Goal: Use online tool/utility: Utilize a website feature to perform a specific function

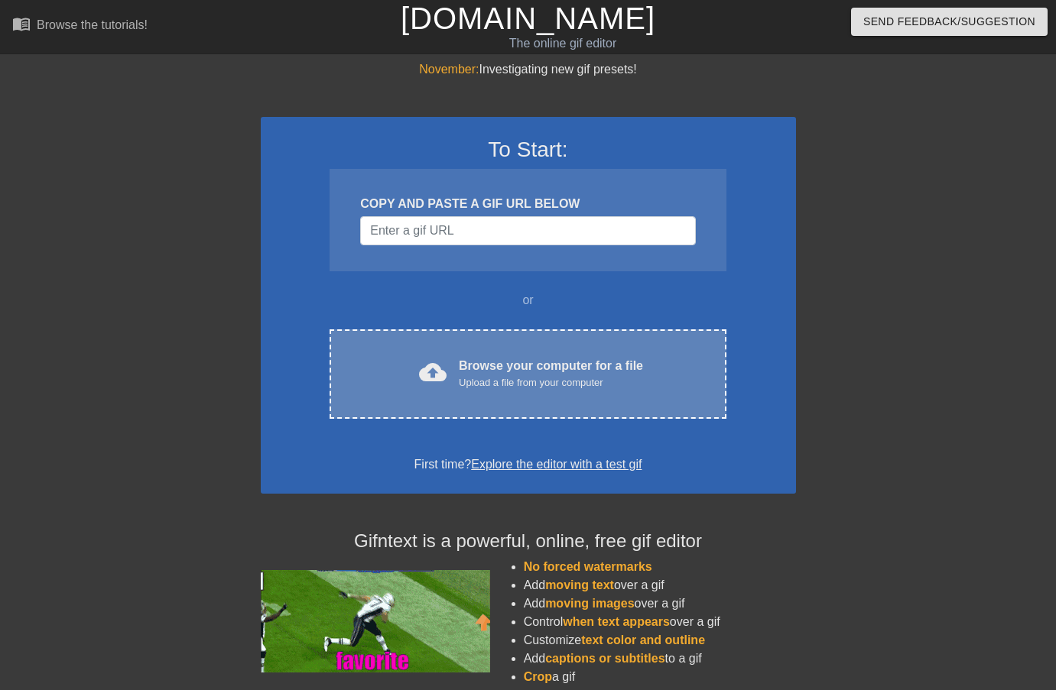
click at [393, 363] on div "cloud_upload Browse your computer for a file Upload a file from your computer" at bounding box center [528, 374] width 332 height 34
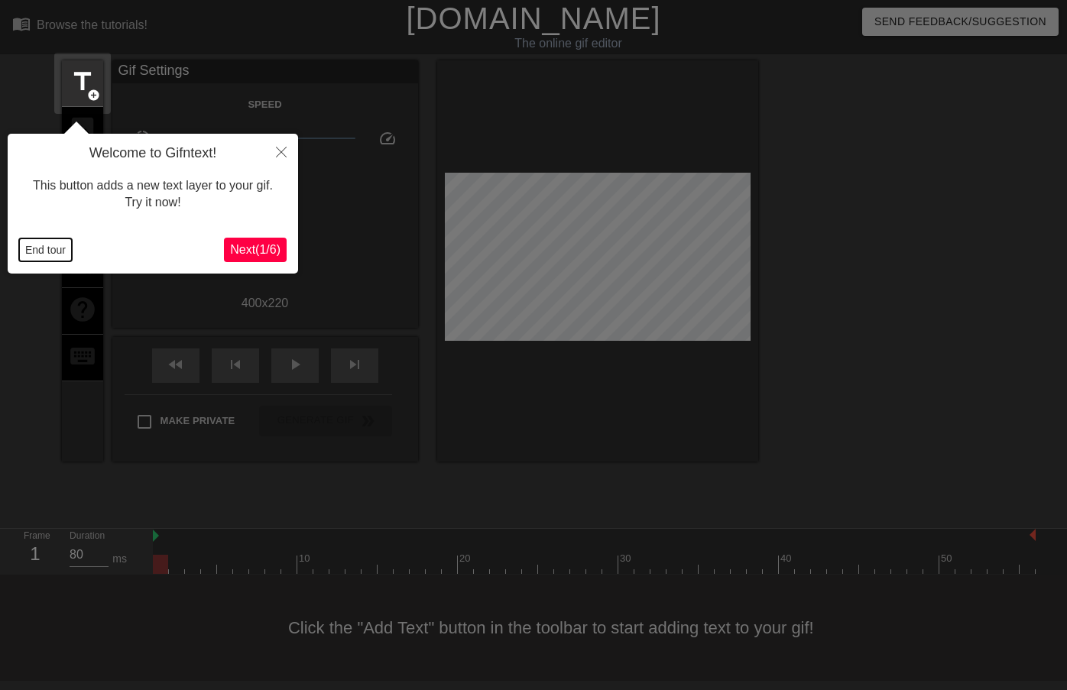
click at [53, 246] on button "End tour" at bounding box center [45, 250] width 53 height 23
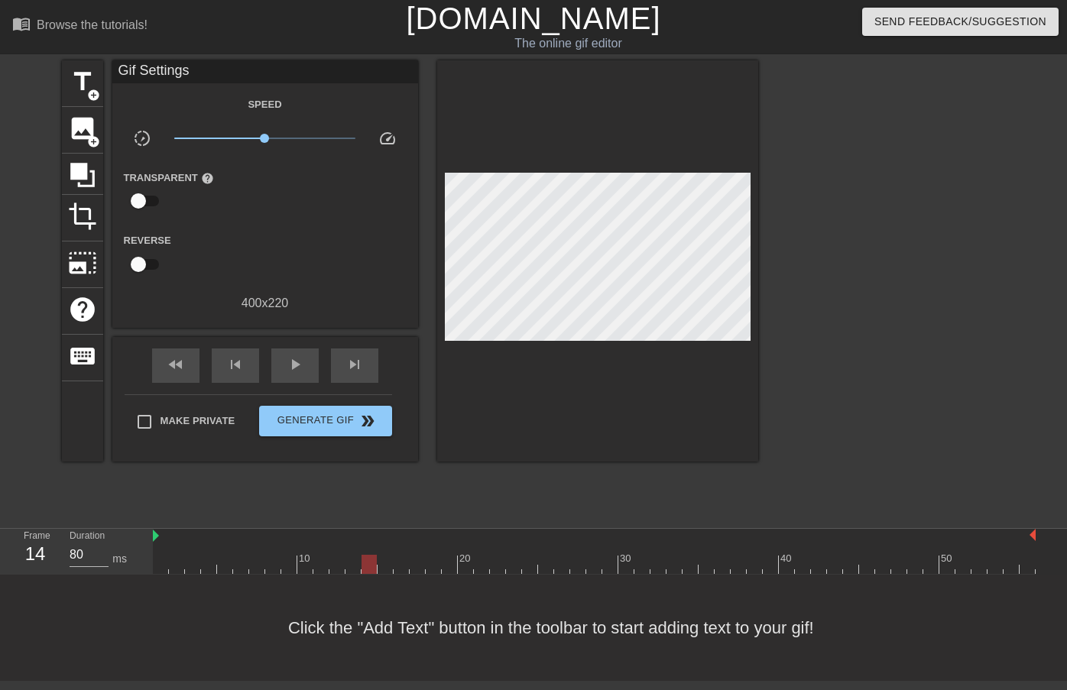
drag, startPoint x: 159, startPoint y: 570, endPoint x: 369, endPoint y: 570, distance: 209.5
click at [369, 570] on div at bounding box center [369, 564] width 15 height 19
click at [85, 86] on span "title" at bounding box center [82, 81] width 29 height 29
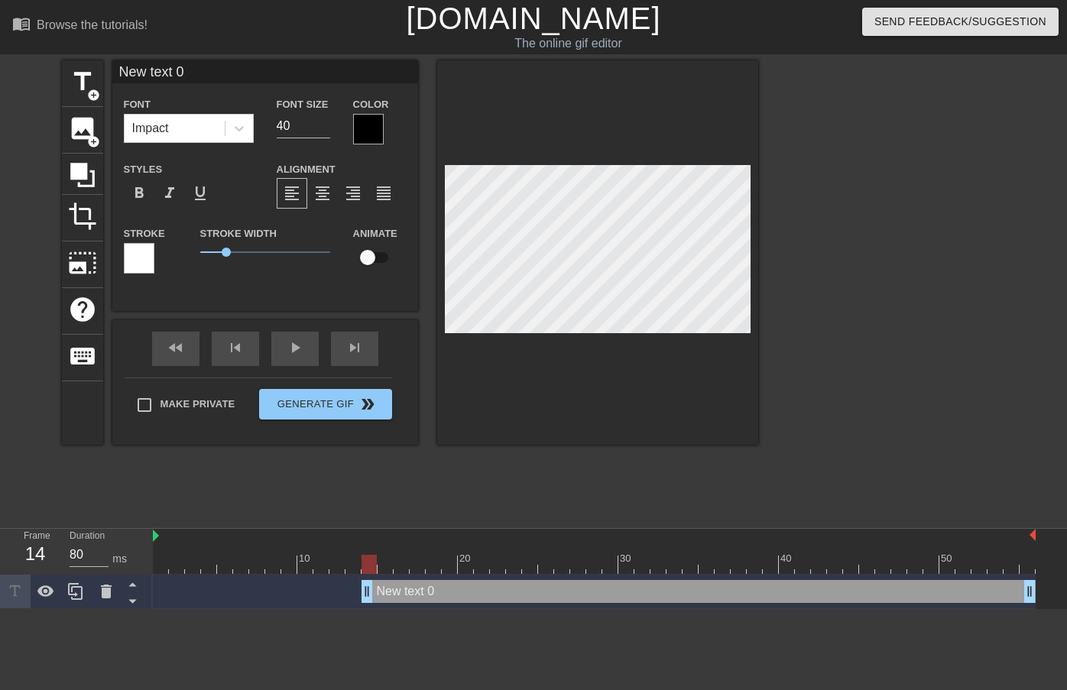
scroll to position [2, 2]
type input "T"
type textarea "T"
type input "Ti"
type textarea "Ti"
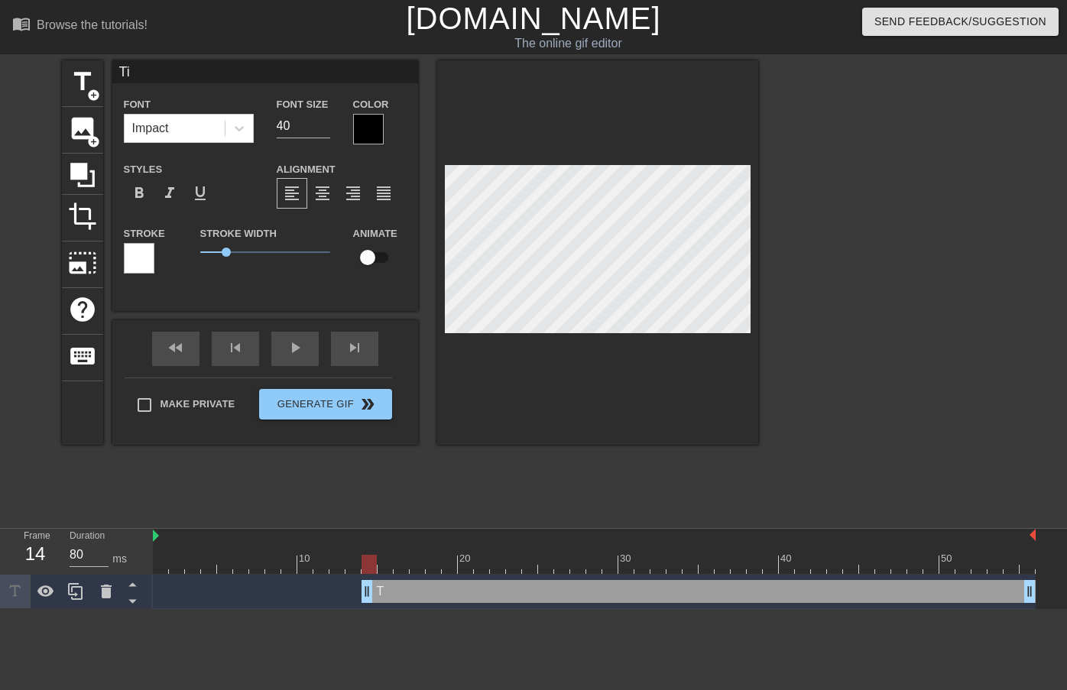
type input "[PERSON_NAME]"
type textarea "[PERSON_NAME]"
type input "Time"
type textarea "Time"
type input "Time"
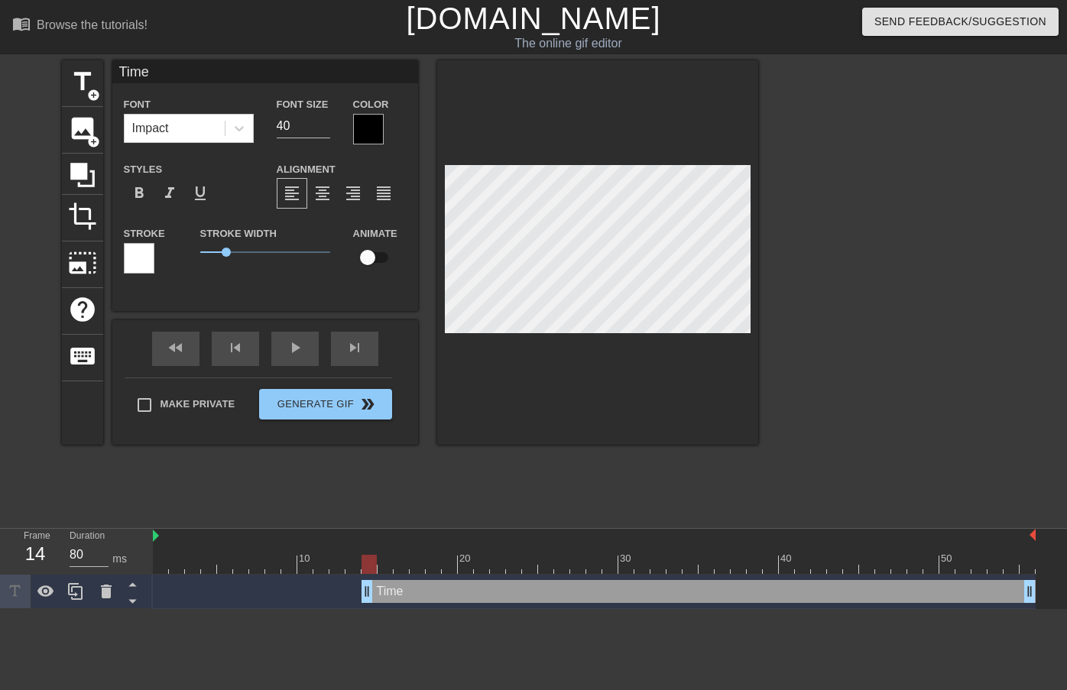
type textarea "Time"
type input "Time f"
type textarea "Time f"
type input "Time fo"
type textarea "Time fo"
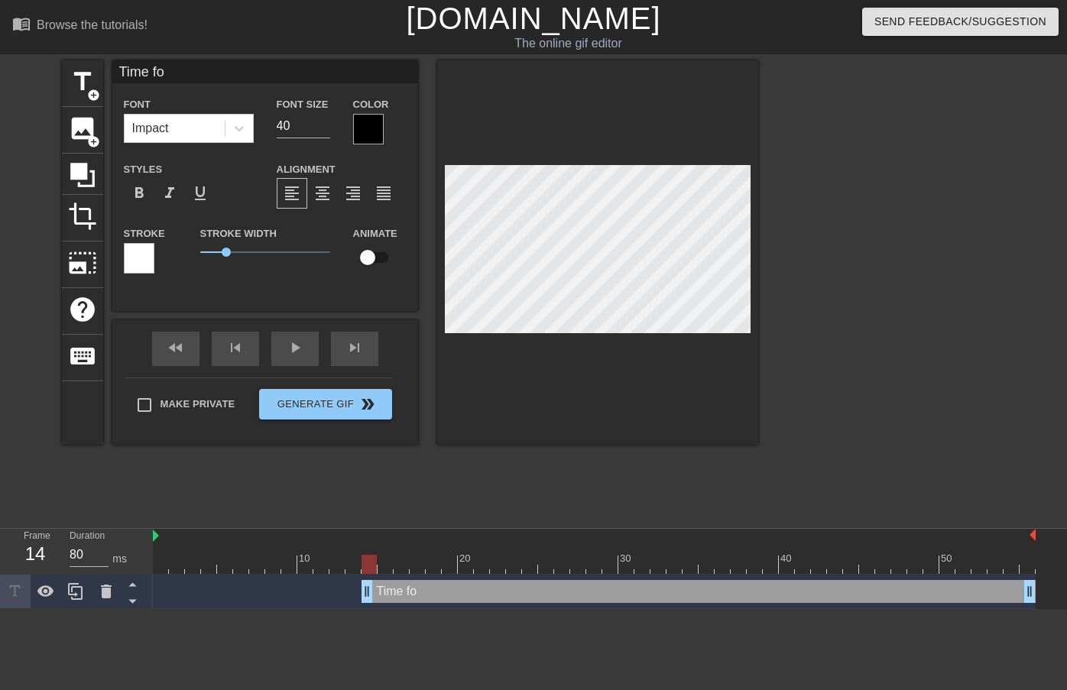
type input "Time for"
type textarea "Time for"
type input "Time for"
type textarea "Time for"
type input "Time for C"
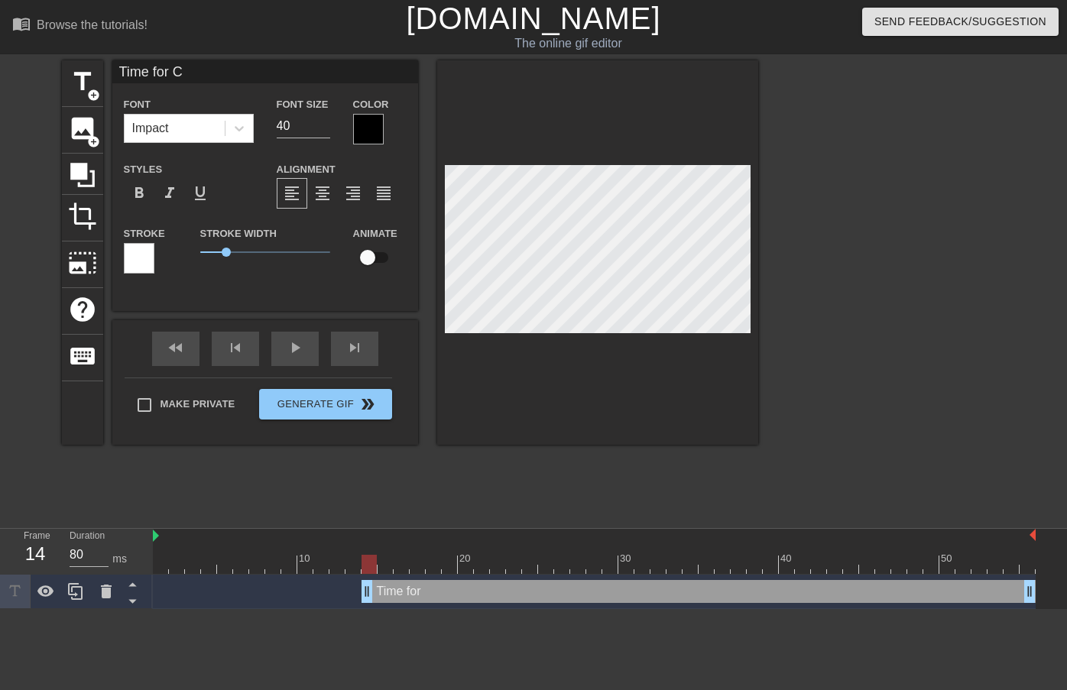
type textarea "Time for C"
type input "Time for Ch"
type textarea "Time for Ch"
type input "Time for Cha"
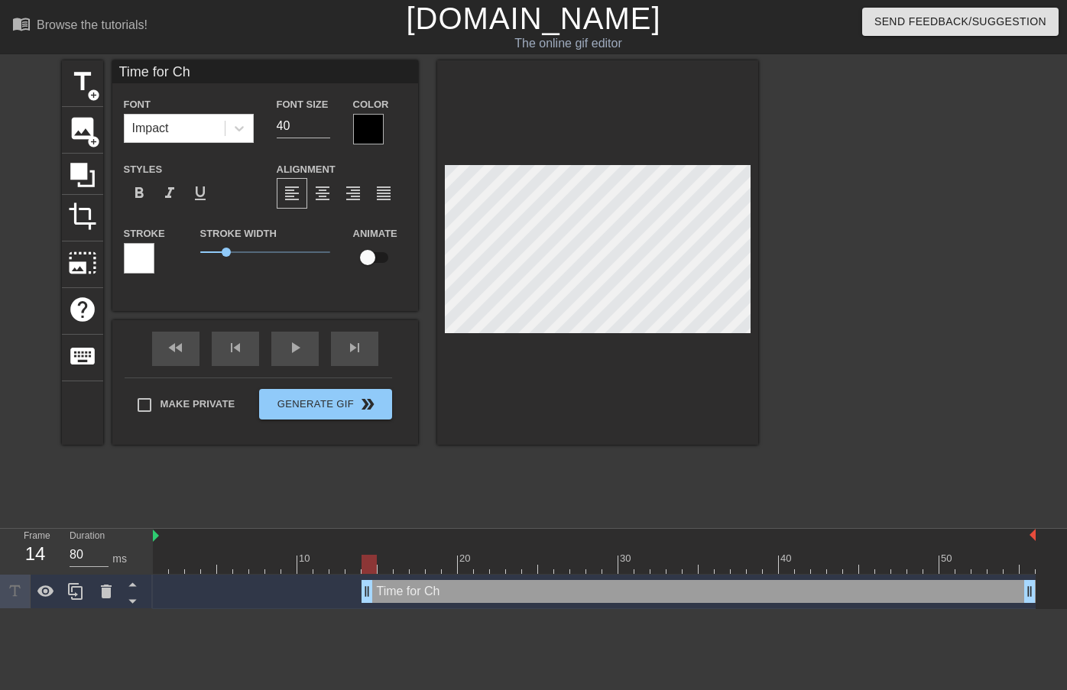
type textarea "Time for Cha"
type input "Time for Char"
type textarea "Time for Char"
type input "Time for Chart"
type textarea "Time for Chart"
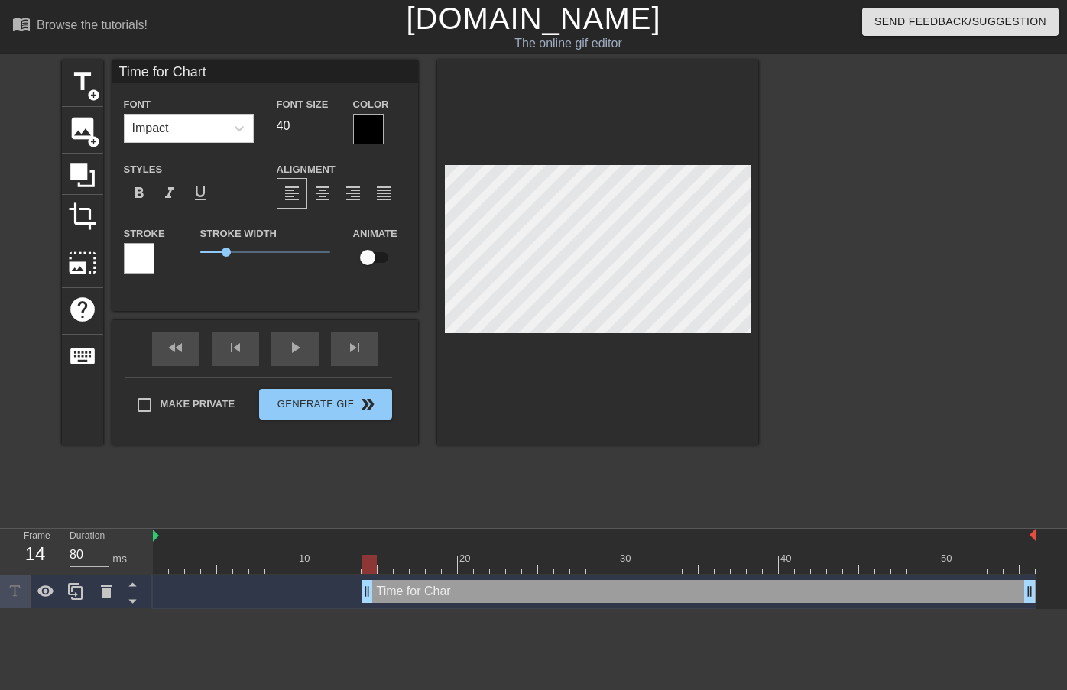
scroll to position [2, 6]
type input "Time for Charts"
type textarea "Time for Charts"
click at [138, 255] on div at bounding box center [139, 258] width 31 height 31
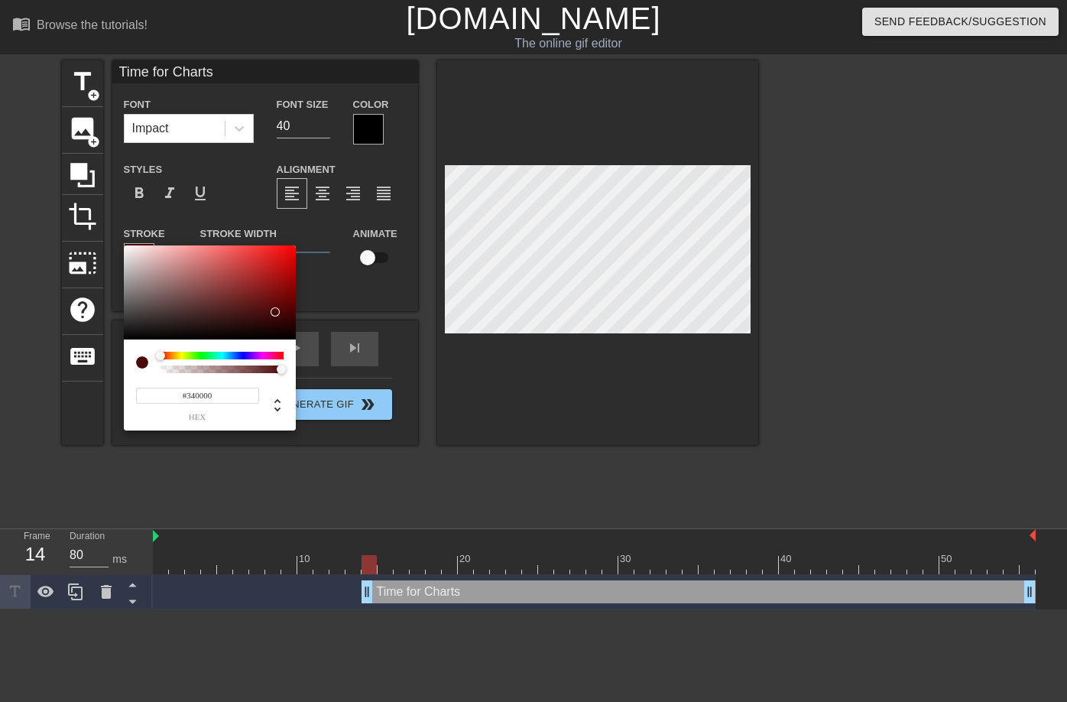
type input "#000000"
drag, startPoint x: 265, startPoint y: 299, endPoint x: 302, endPoint y: 341, distance: 55.8
click at [302, 341] on div "#000000 hex" at bounding box center [533, 351] width 1067 height 702
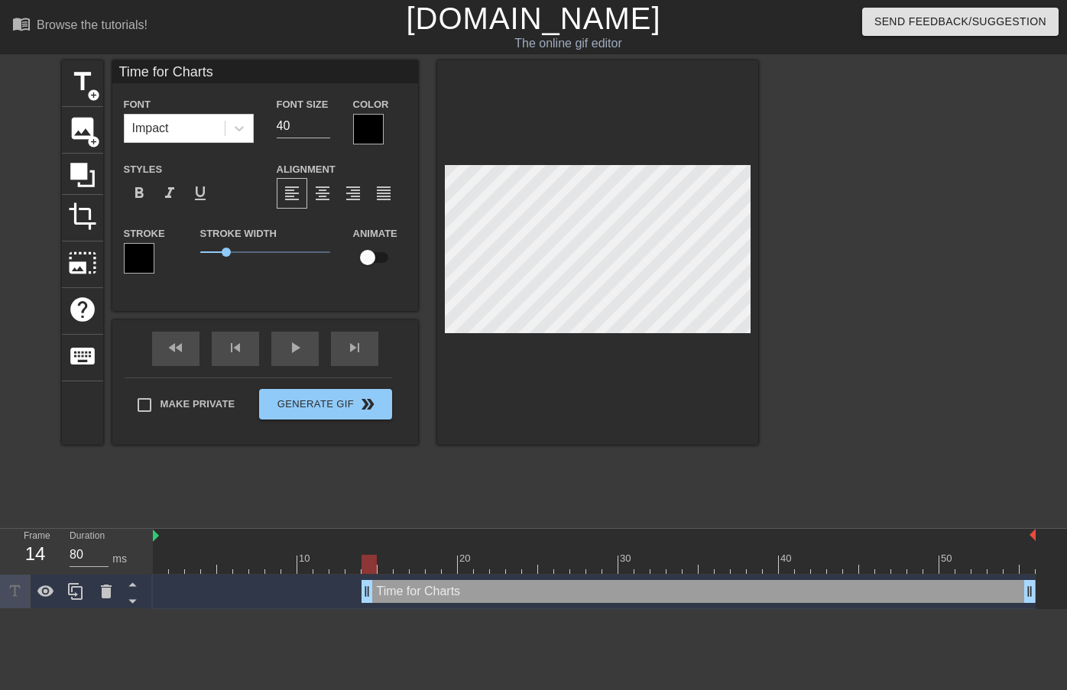
click at [366, 119] on div at bounding box center [368, 129] width 31 height 31
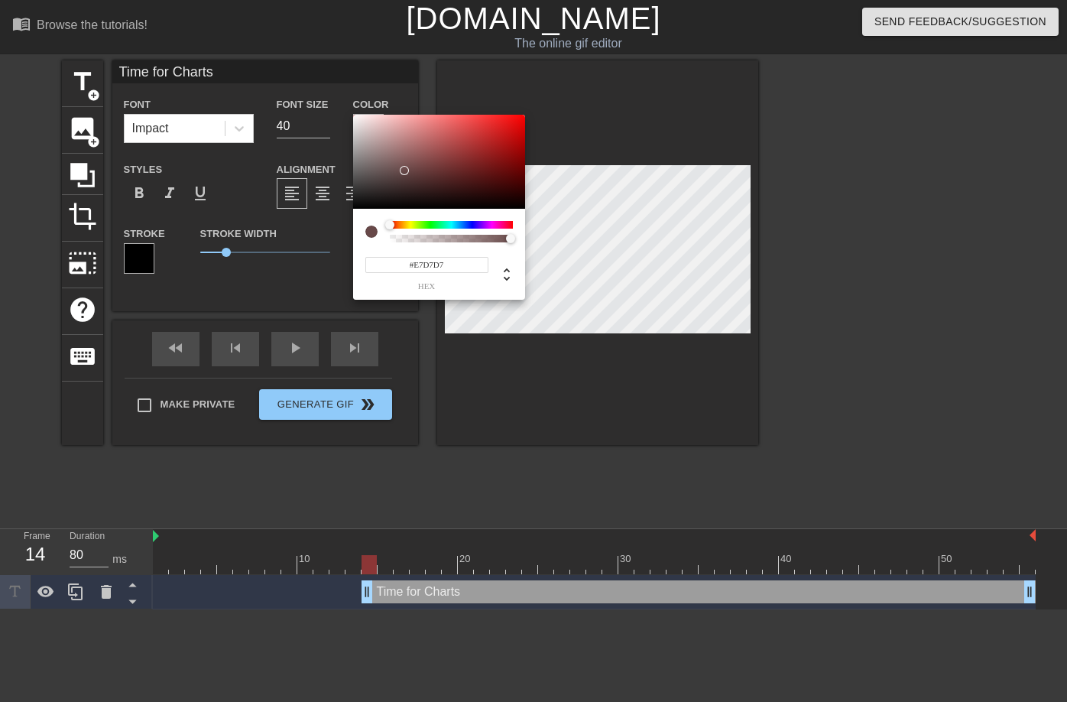
type input "#FFFFFF"
drag, startPoint x: 400, startPoint y: 162, endPoint x: 331, endPoint y: 105, distance: 89.6
click at [331, 105] on div "#FFFFFF hex" at bounding box center [533, 351] width 1067 height 702
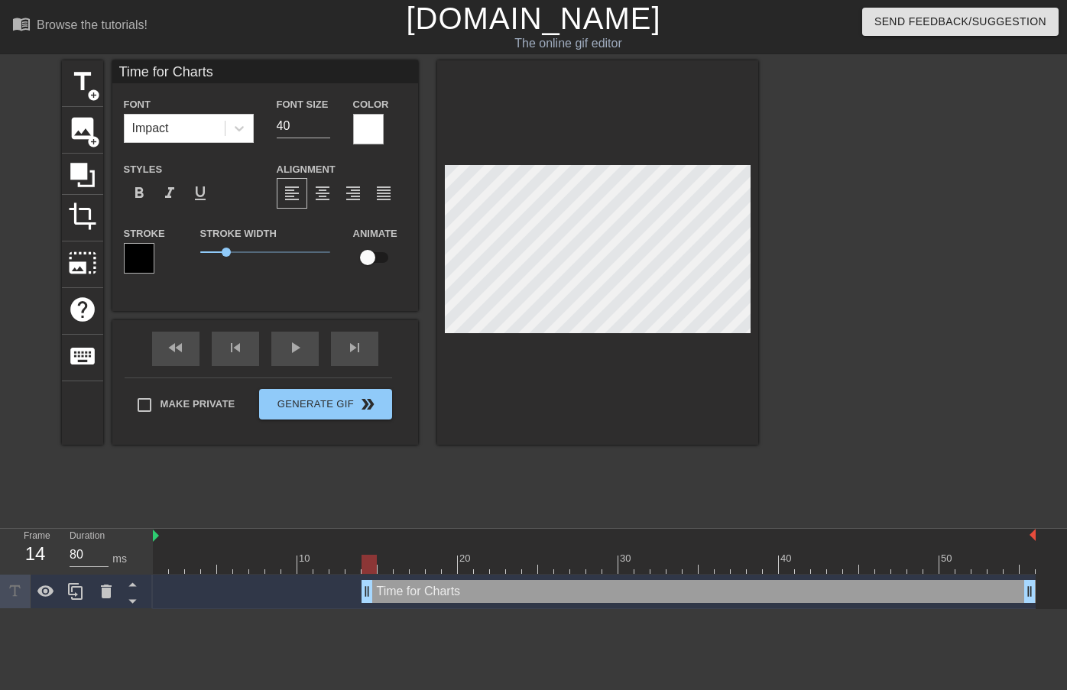
click at [136, 259] on div at bounding box center [139, 258] width 31 height 31
drag, startPoint x: 227, startPoint y: 250, endPoint x: 282, endPoint y: 252, distance: 55.1
click at [282, 252] on span "3.15" at bounding box center [282, 252] width 9 height 9
click at [378, 256] on input "checkbox" at bounding box center [367, 257] width 87 height 29
checkbox input "true"
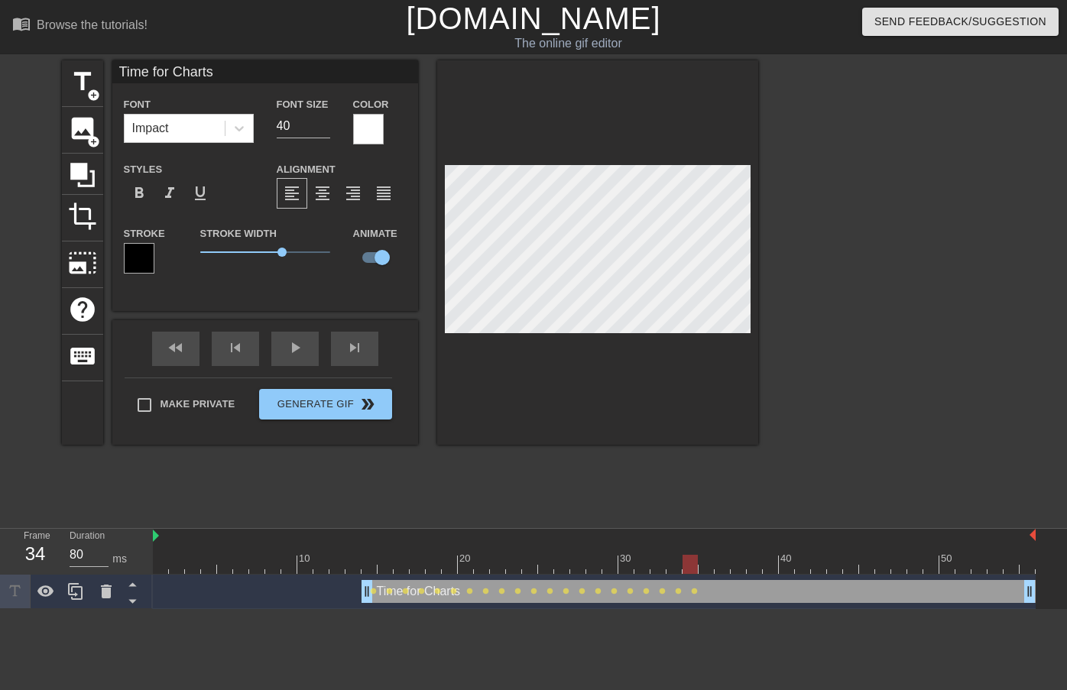
click at [768, 260] on div "title add_circle image add_circle crop photo_size_select_large help keyboard Ti…" at bounding box center [533, 289] width 1067 height 459
click at [79, 126] on span "image" at bounding box center [82, 128] width 29 height 29
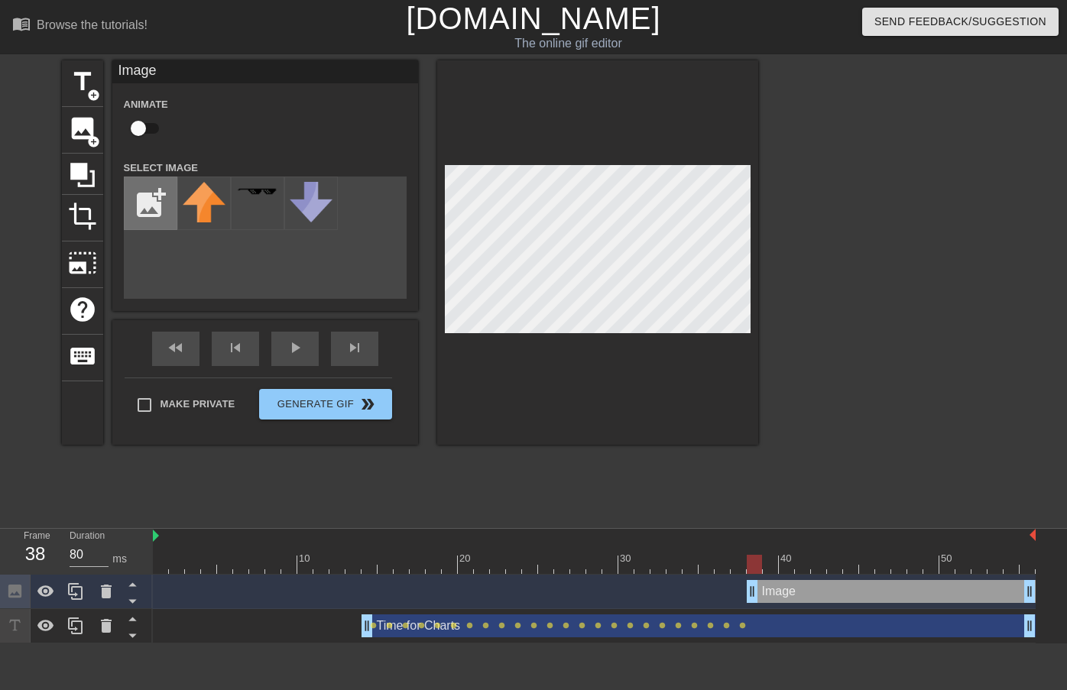
click at [154, 198] on input "file" at bounding box center [151, 203] width 52 height 52
click at [143, 204] on input "file" at bounding box center [151, 203] width 52 height 52
click at [158, 201] on input "file" at bounding box center [151, 203] width 52 height 52
type input "C:\fakepath\Cross Sale - Contact Reasons 15.17.25.png"
click at [199, 191] on img at bounding box center [204, 192] width 43 height 11
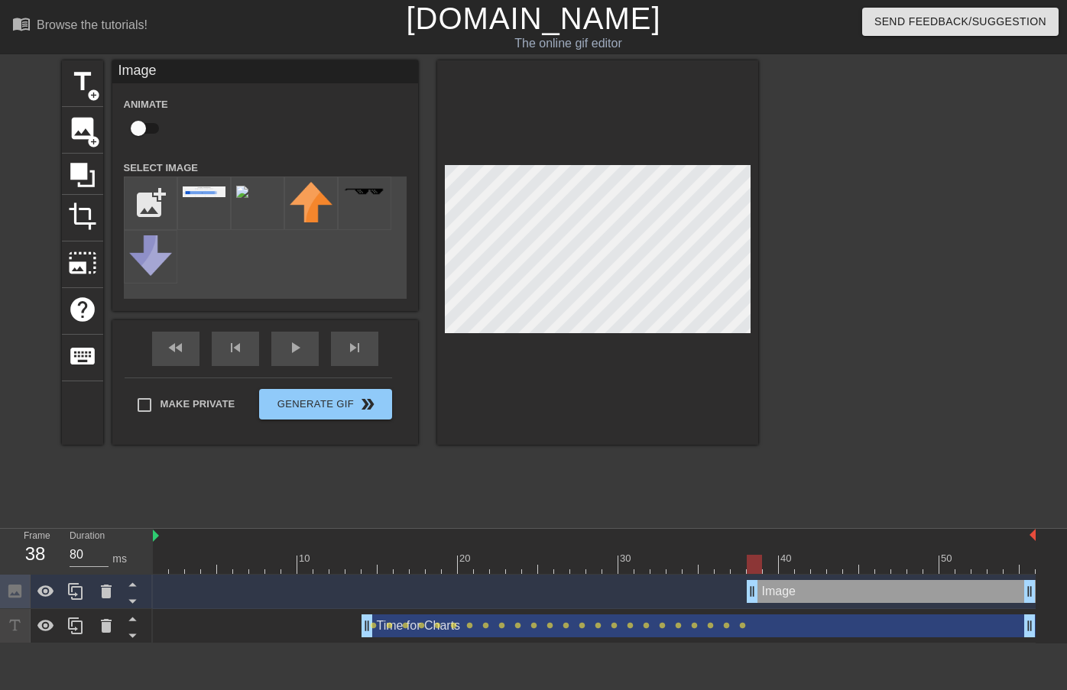
click at [148, 126] on input "checkbox" at bounding box center [138, 128] width 87 height 29
checkbox input "true"
click at [791, 243] on div "title add_circle image add_circle crop photo_size_select_large help keyboard Im…" at bounding box center [533, 289] width 1067 height 459
click at [754, 630] on div "Time for Charts drag_handle drag_handle" at bounding box center [699, 626] width 674 height 23
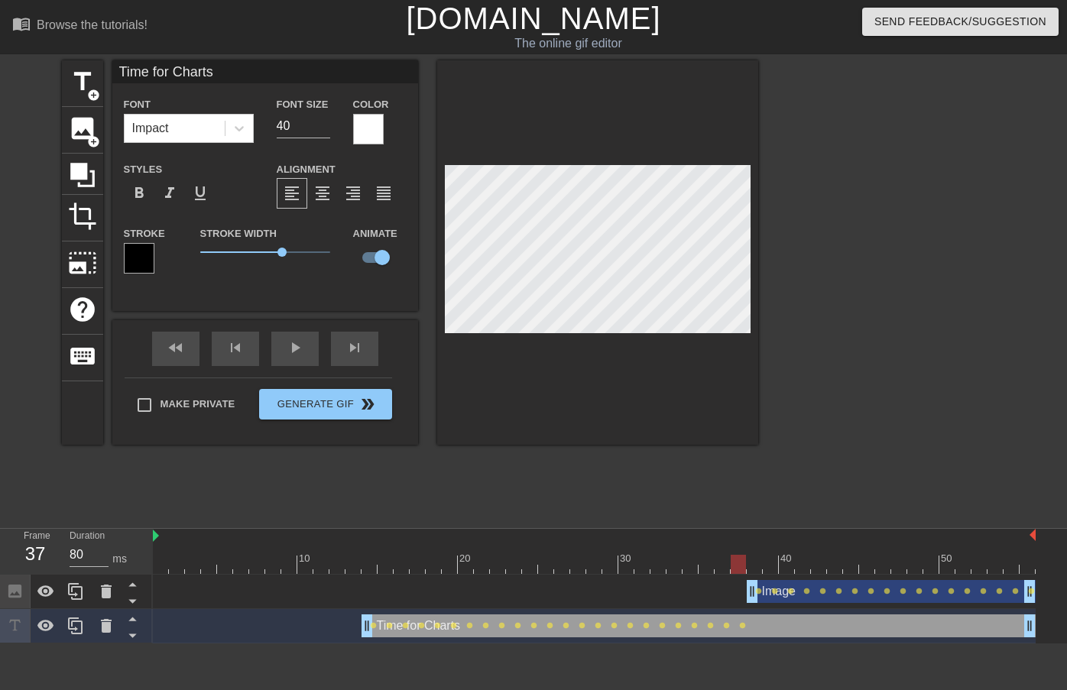
drag, startPoint x: 189, startPoint y: 561, endPoint x: 736, endPoint y: 573, distance: 547.6
click at [736, 573] on div at bounding box center [738, 564] width 15 height 19
click at [760, 268] on div "title add_circle image add_circle crop photo_size_select_large help keyboard Ti…" at bounding box center [533, 289] width 1067 height 459
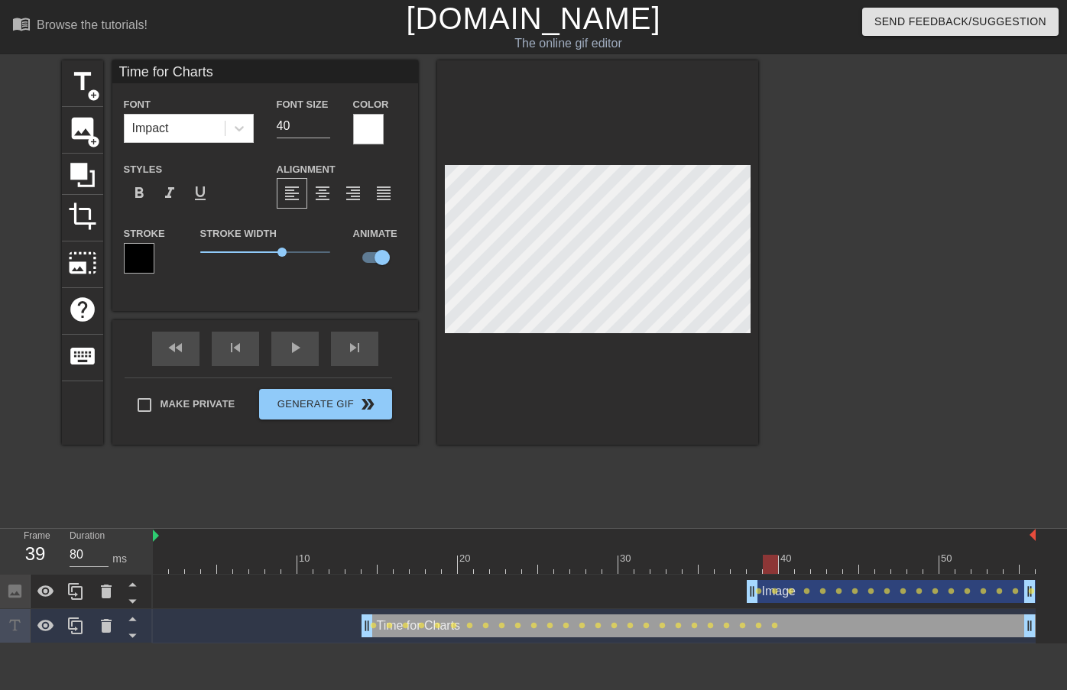
click at [772, 263] on div "title add_circle image add_circle crop photo_size_select_large help keyboard Ti…" at bounding box center [533, 289] width 1067 height 459
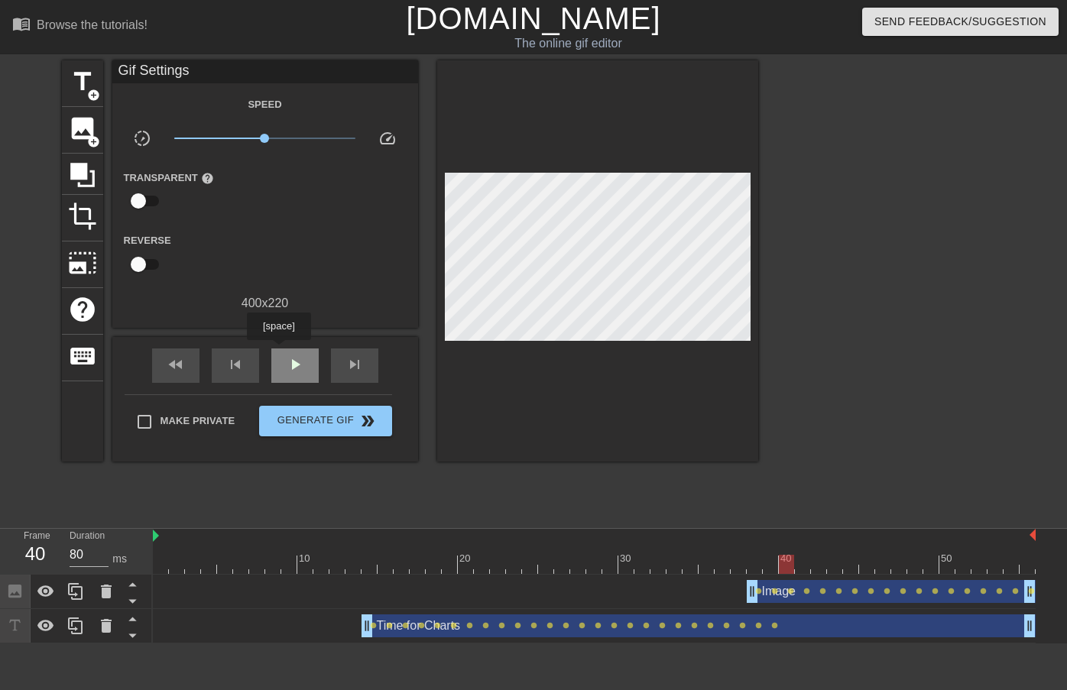
click at [281, 352] on div "play_arrow" at bounding box center [294, 366] width 47 height 34
type input "80"
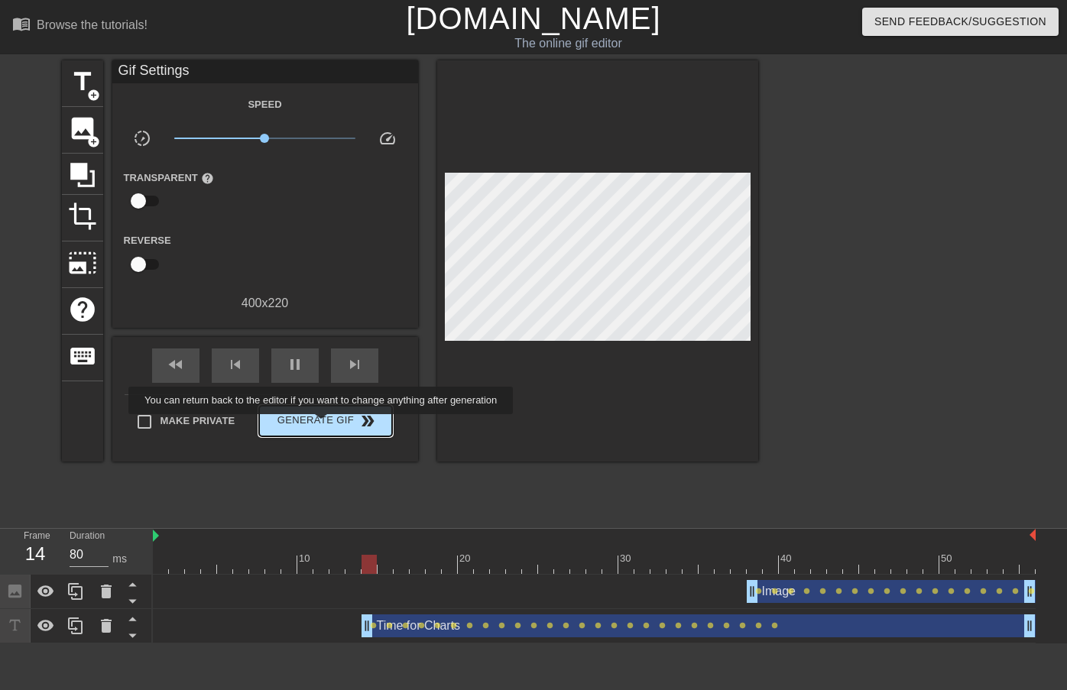
click at [331, 425] on span "Generate Gif double_arrow" at bounding box center [325, 421] width 120 height 18
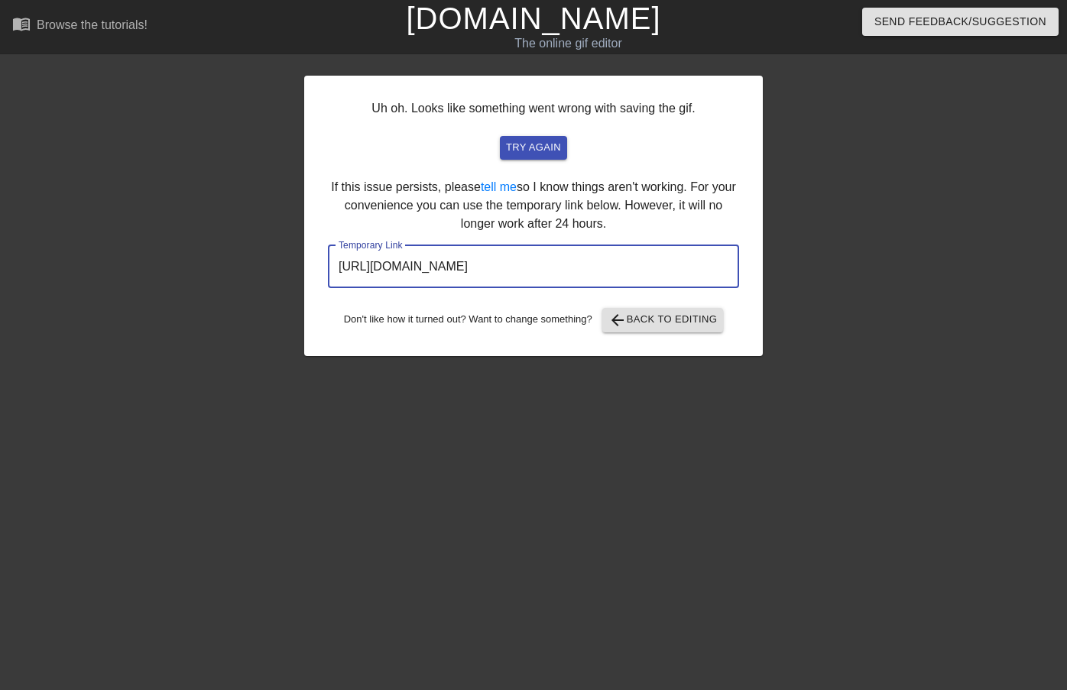
drag, startPoint x: 650, startPoint y: 262, endPoint x: 291, endPoint y: 265, distance: 358.6
click at [268, 266] on div "Uh oh. Looks like something went wrong with saving the gif. try again If this i…" at bounding box center [533, 289] width 1067 height 459
